Goal: Transaction & Acquisition: Purchase product/service

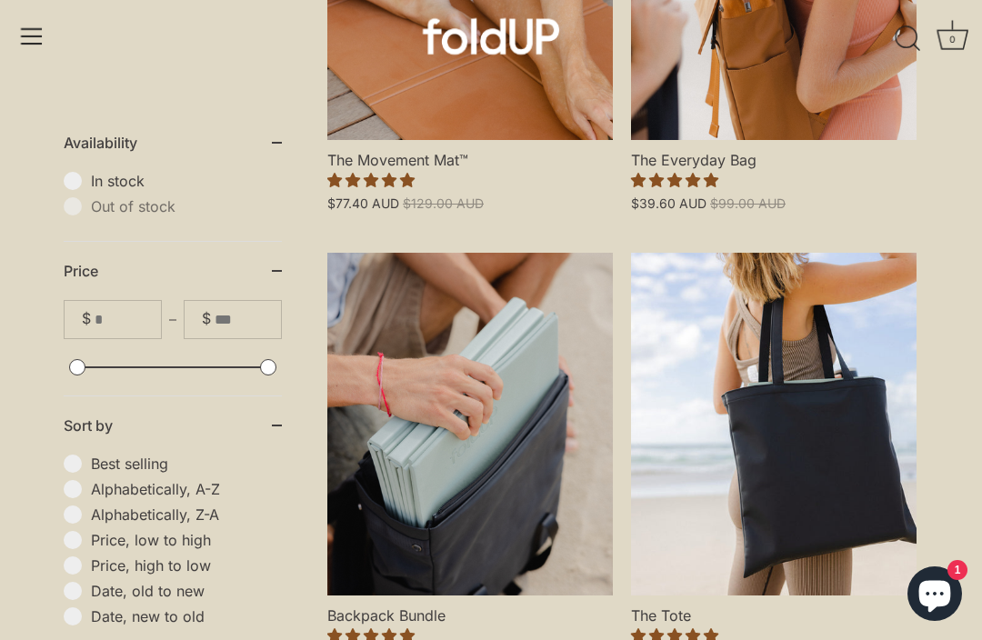
scroll to position [668, 0]
click at [482, 486] on link "Backpack Bundle" at bounding box center [469, 425] width 285 height 343
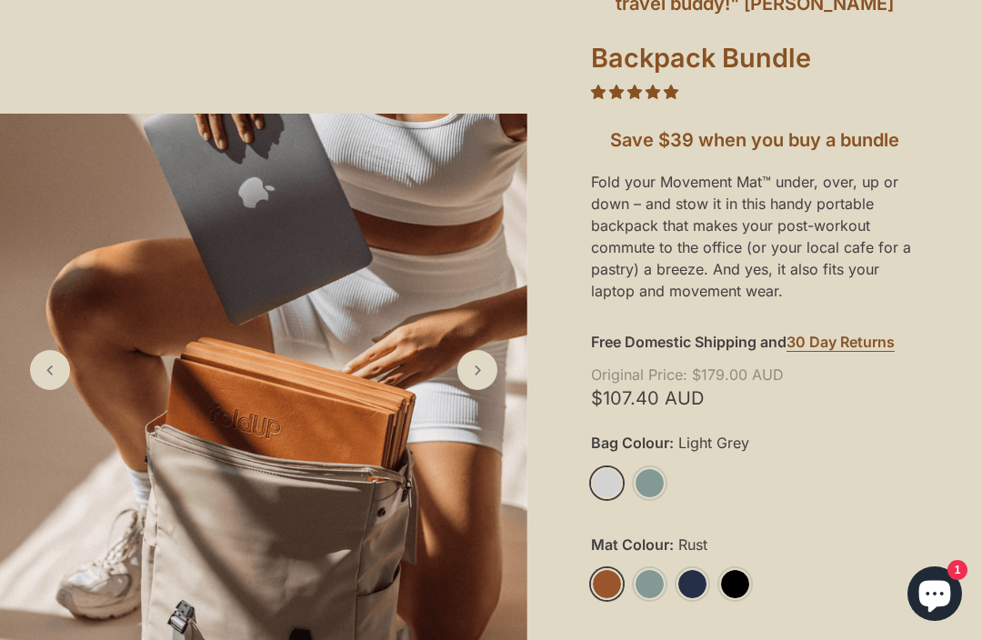
scroll to position [273, 0]
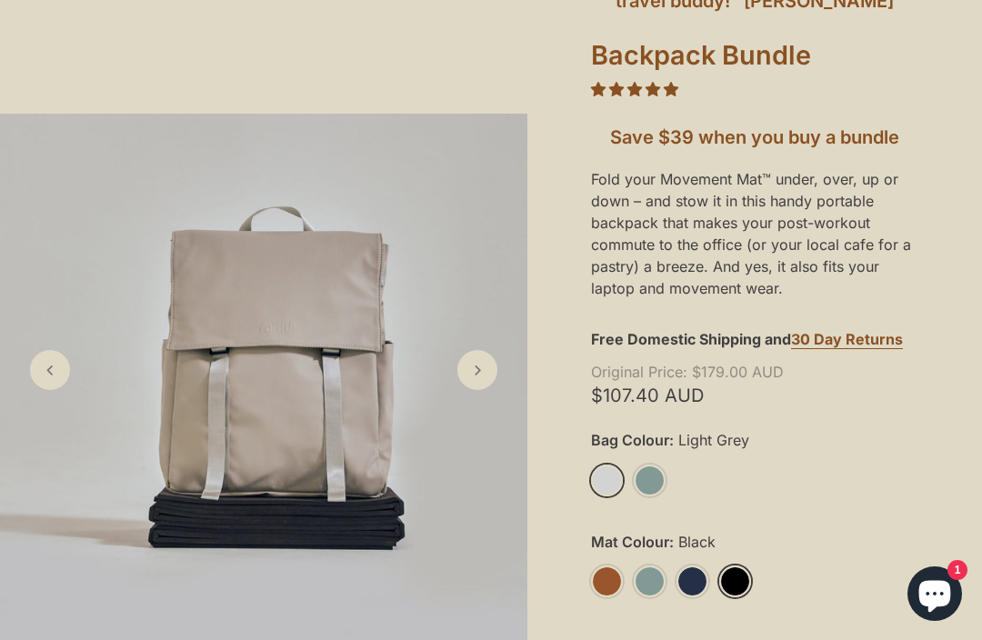
click at [746, 583] on link "Black" at bounding box center [735, 581] width 32 height 32
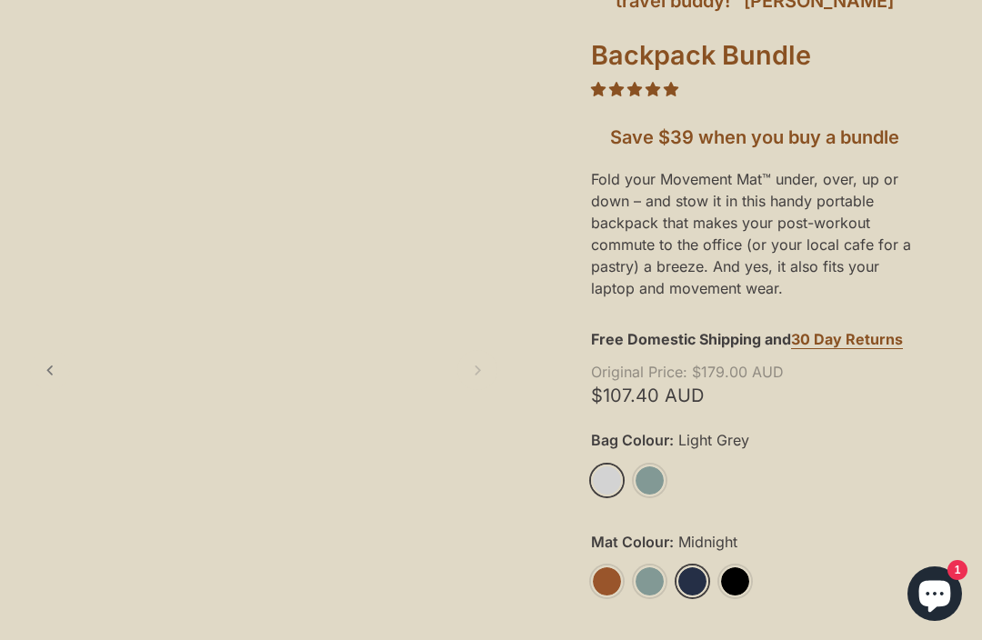
click at [696, 585] on link "Midnight" at bounding box center [692, 581] width 32 height 32
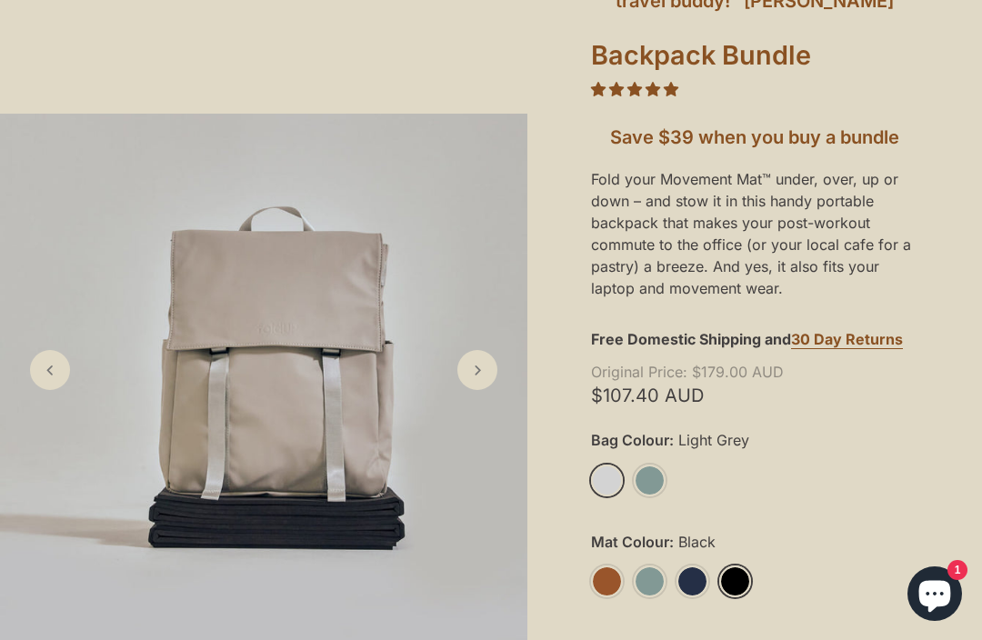
click at [737, 586] on link "Black" at bounding box center [735, 581] width 32 height 32
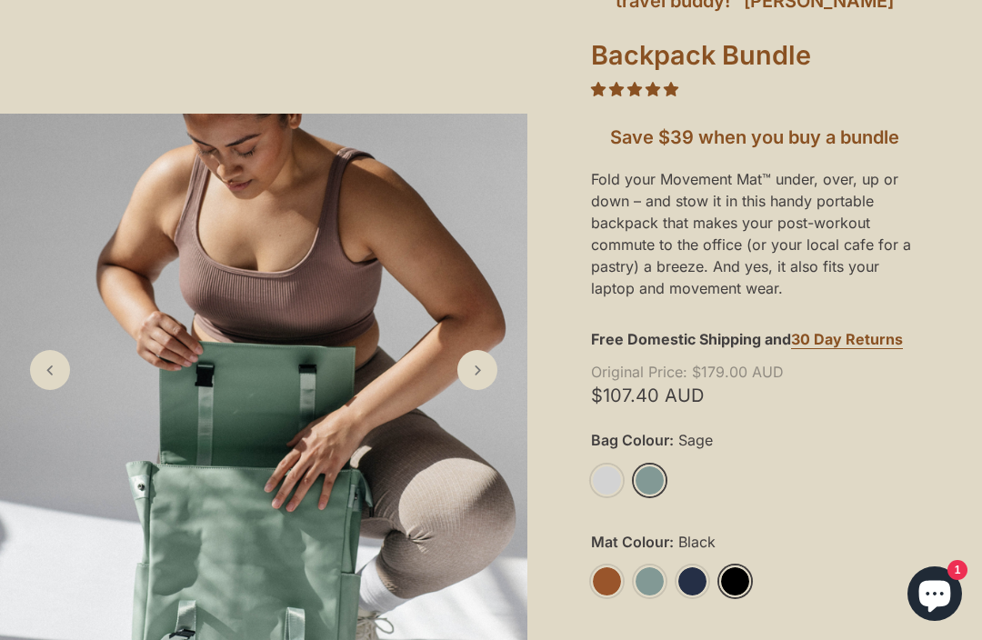
click at [651, 485] on link "Sage" at bounding box center [650, 481] width 32 height 32
click at [613, 480] on link "Light Grey" at bounding box center [607, 481] width 32 height 32
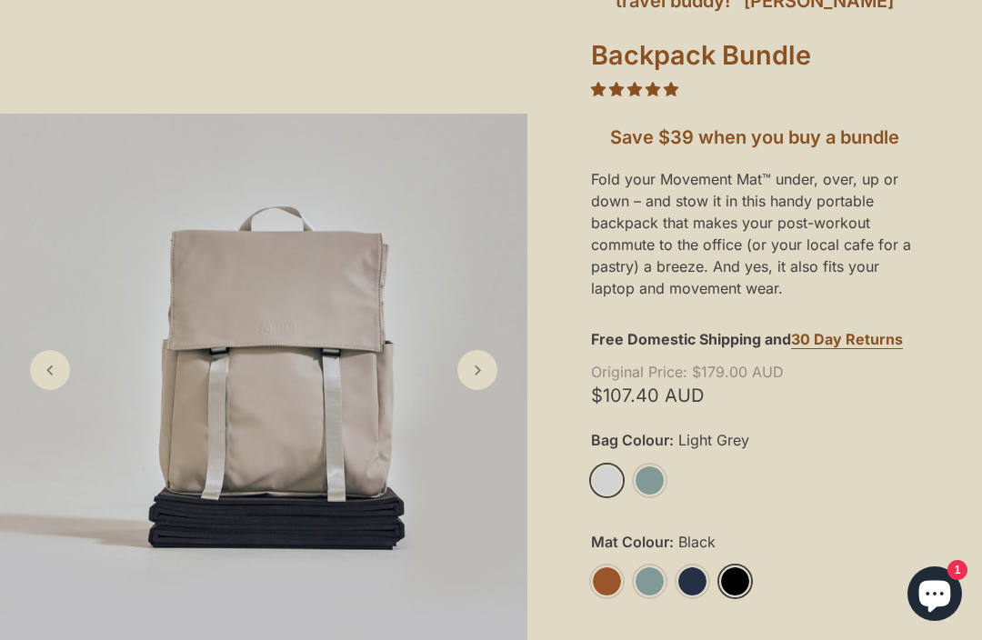
click at [651, 481] on link "Sage" at bounding box center [650, 481] width 32 height 32
